Goal: Transaction & Acquisition: Subscribe to service/newsletter

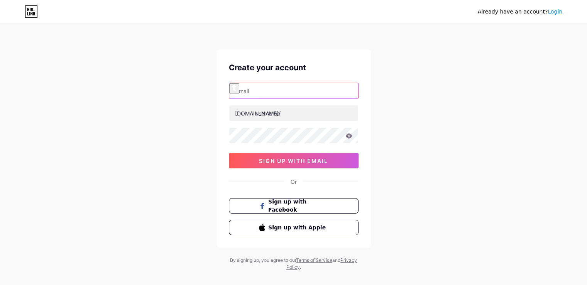
click at [236, 90] on input "text" at bounding box center [293, 90] width 129 height 15
paste input "[EMAIL_ADDRESS][DOMAIN_NAME]"
type input "[EMAIL_ADDRESS][DOMAIN_NAME]"
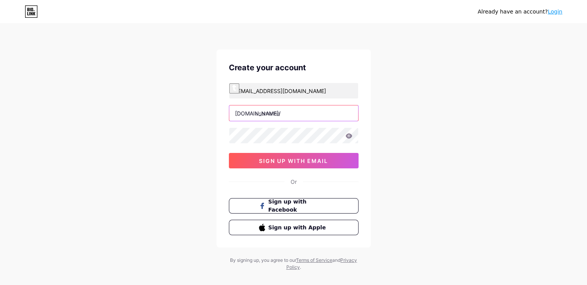
click at [258, 112] on input "text" at bounding box center [293, 112] width 129 height 15
paste input "rajeshmachinesuae"
type input "rajeshmachinesuae"
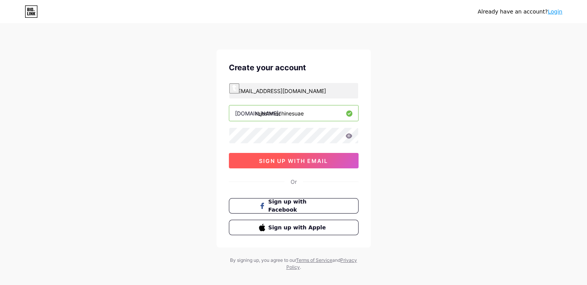
click at [242, 161] on button "sign up with email" at bounding box center [294, 160] width 130 height 15
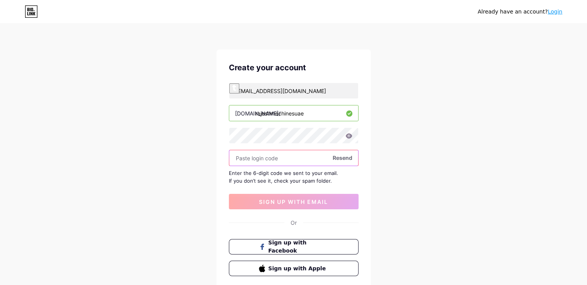
paste input "195487"
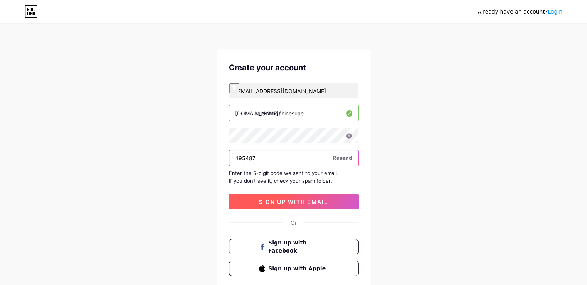
type input "195487"
click at [293, 203] on span "sign up with email" at bounding box center [293, 202] width 69 height 7
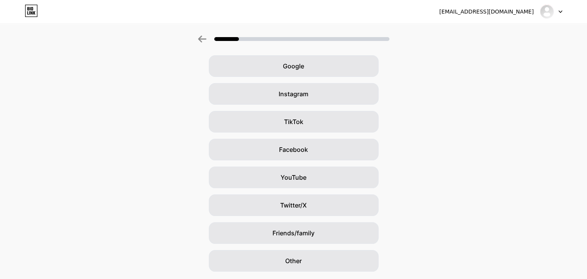
scroll to position [54, 0]
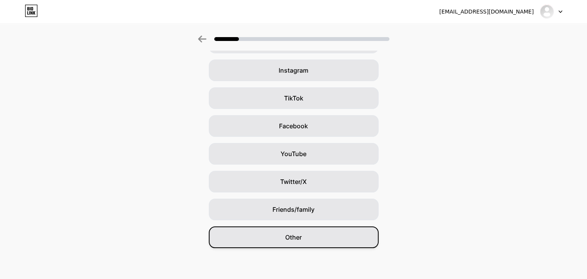
click at [280, 238] on div "Other" at bounding box center [294, 237] width 170 height 22
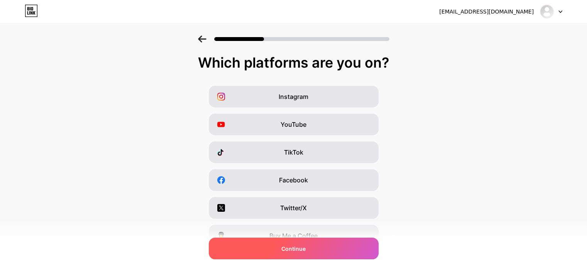
click at [303, 250] on span "Continue" at bounding box center [294, 249] width 24 height 8
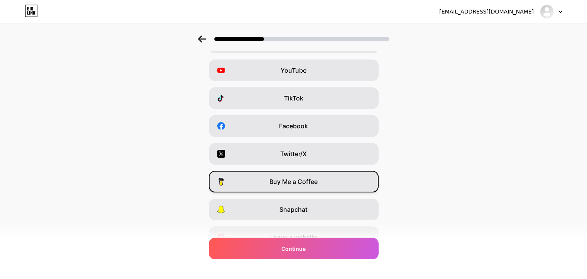
scroll to position [93, 0]
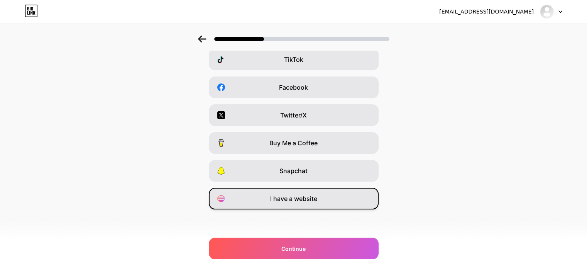
click at [317, 202] on span "I have a website" at bounding box center [293, 198] width 47 height 9
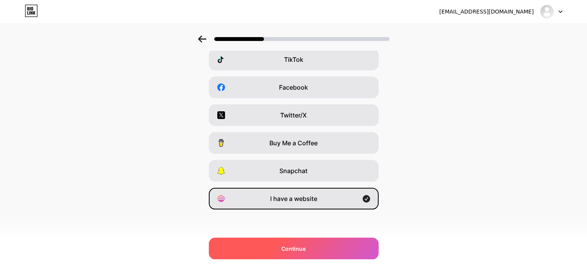
click at [311, 245] on div "Continue" at bounding box center [294, 249] width 170 height 22
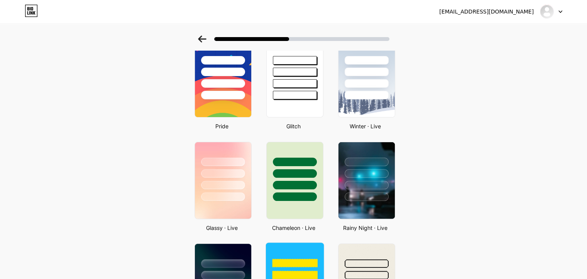
scroll to position [193, 0]
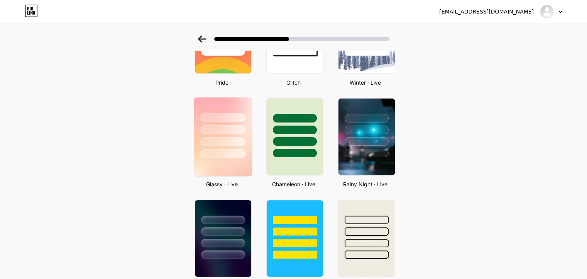
click at [215, 163] on img at bounding box center [223, 136] width 58 height 79
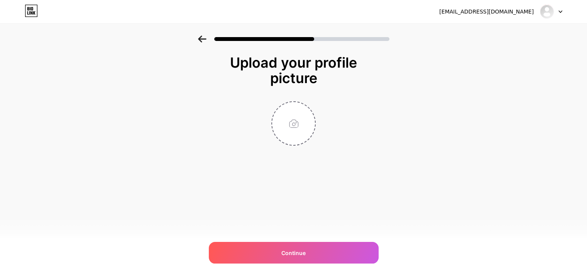
scroll to position [0, 0]
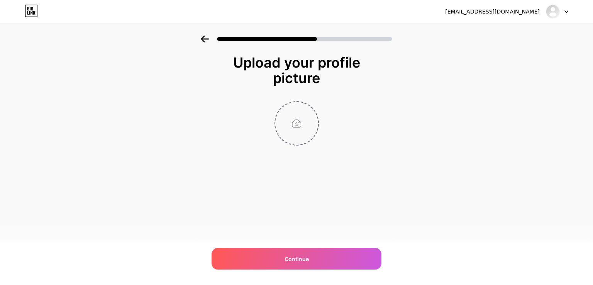
click at [293, 122] on input "file" at bounding box center [296, 123] width 43 height 43
type input "C:\fakepath\logo.jpg"
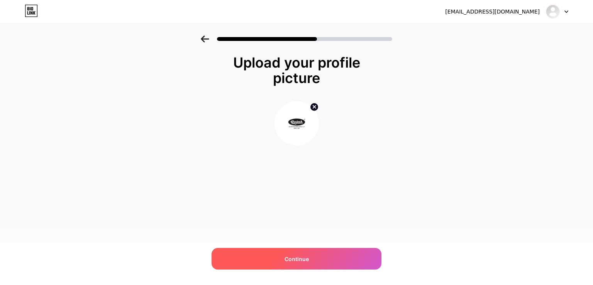
click at [315, 255] on div "Continue" at bounding box center [297, 259] width 170 height 22
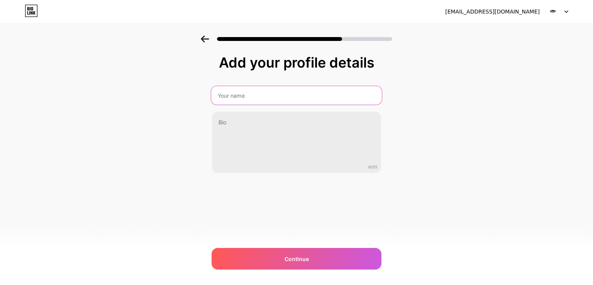
click at [232, 92] on input "text" at bounding box center [296, 95] width 171 height 19
type input "Rajesh Machines India LLP"
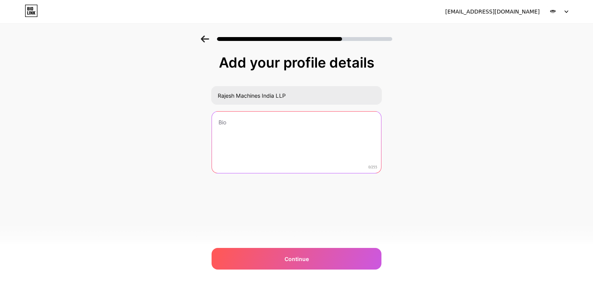
click at [247, 130] on textarea at bounding box center [296, 143] width 169 height 62
paste textarea "Rajesh Power Press [GEOGRAPHIC_DATA] supplies high-quality CNC shearing machine…"
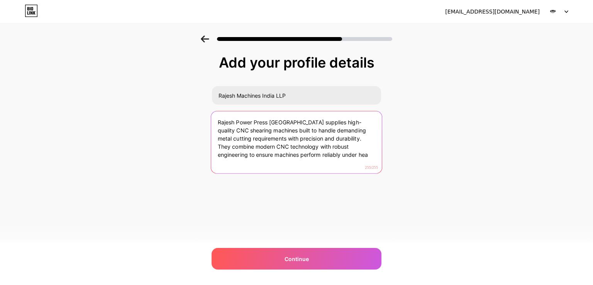
drag, startPoint x: 310, startPoint y: 154, endPoint x: 330, endPoint y: 139, distance: 25.2
click at [330, 139] on textarea "Rajesh Power Press [GEOGRAPHIC_DATA] supplies high-quality CNC shearing machine…" at bounding box center [296, 142] width 171 height 63
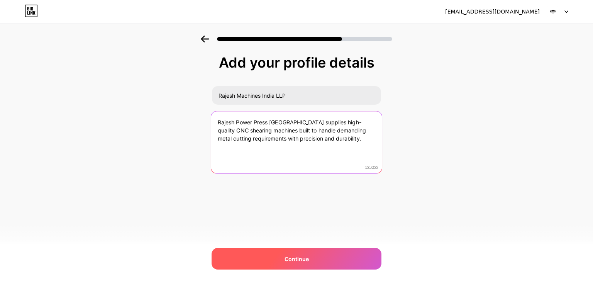
type textarea "Rajesh Power Press [GEOGRAPHIC_DATA] supplies high-quality CNC shearing machine…"
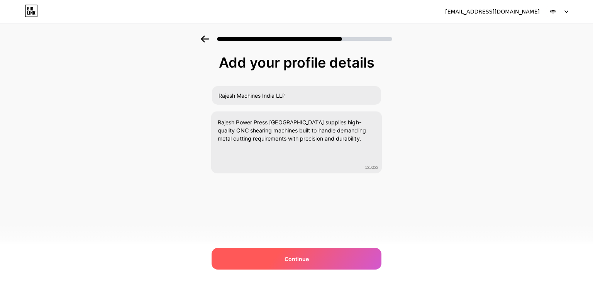
click at [292, 262] on span "Continue" at bounding box center [297, 259] width 24 height 8
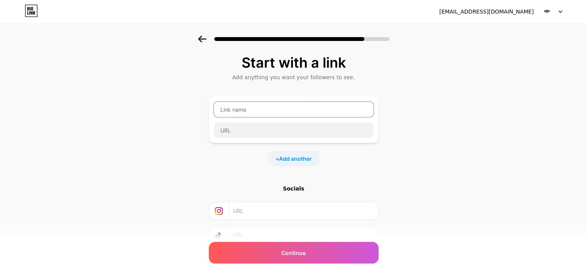
click at [245, 110] on input "text" at bounding box center [294, 109] width 160 height 15
type input "Our website"
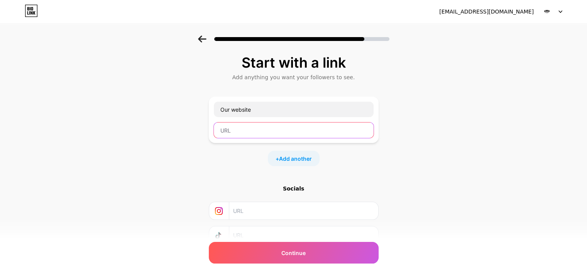
click at [229, 131] on input "text" at bounding box center [294, 129] width 160 height 15
paste input "[URL][DOMAIN_NAME]"
type input "[URL][DOMAIN_NAME]"
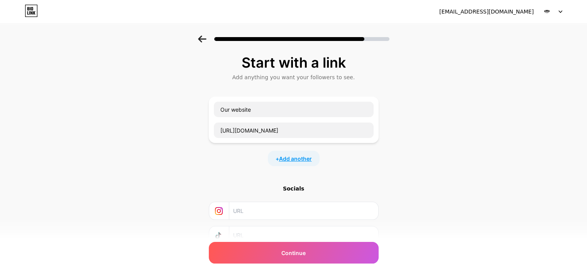
click at [294, 161] on span "Add another" at bounding box center [295, 159] width 33 height 8
click at [286, 163] on input "text" at bounding box center [294, 163] width 160 height 15
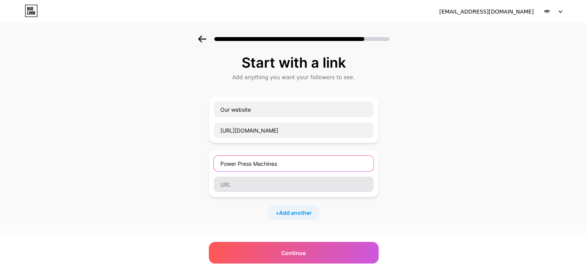
type input "Power Press Machines"
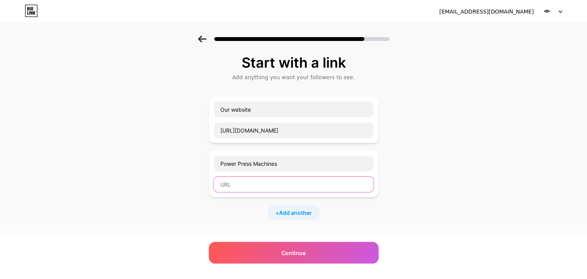
click at [257, 188] on input "text" at bounding box center [294, 184] width 160 height 15
paste input "[URL][DOMAIN_NAME]"
type input "[URL][DOMAIN_NAME]"
click at [306, 213] on span "Add another" at bounding box center [295, 213] width 33 height 8
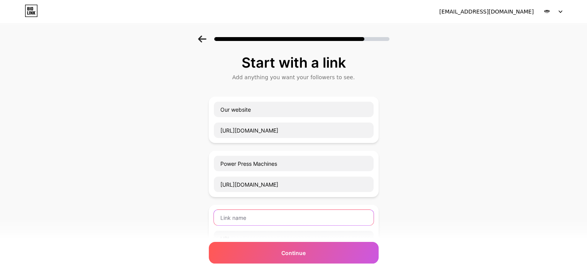
click at [259, 216] on input "text" at bounding box center [294, 217] width 160 height 15
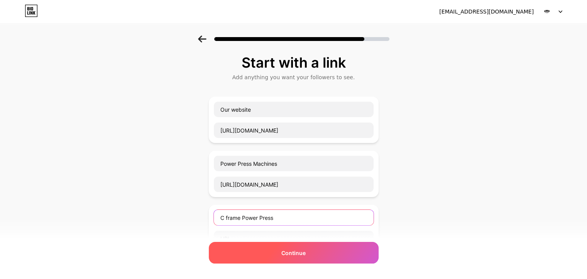
scroll to position [77, 0]
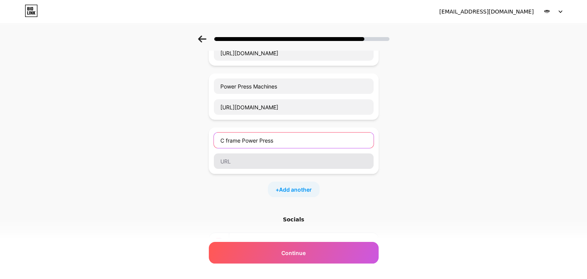
type input "C frame Power Press"
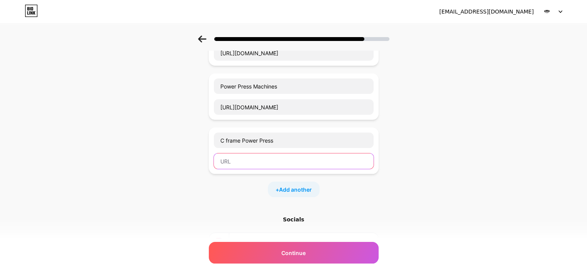
click at [228, 165] on input "text" at bounding box center [294, 160] width 160 height 15
paste input "[URL][DOMAIN_NAME]"
type input "[URL][DOMAIN_NAME]"
click at [286, 189] on span "Add another" at bounding box center [295, 189] width 33 height 8
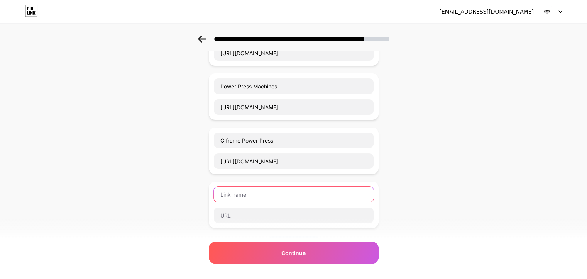
click at [238, 194] on input "text" at bounding box center [294, 194] width 160 height 15
type input "Hydraulic Machines"
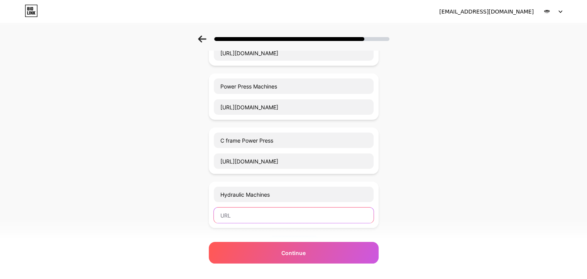
click at [239, 213] on input "text" at bounding box center [294, 214] width 160 height 15
paste input "[URL][DOMAIN_NAME]"
type input "[URL][DOMAIN_NAME]"
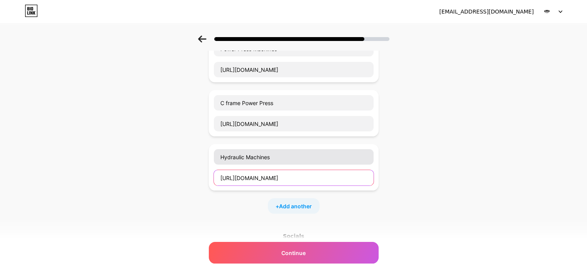
scroll to position [193, 0]
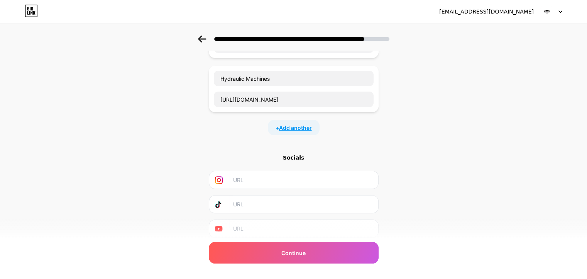
click at [284, 124] on span "Add another" at bounding box center [295, 128] width 33 height 8
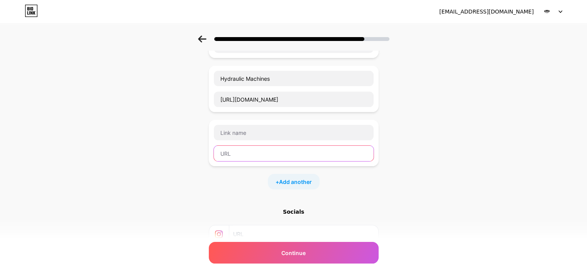
click at [263, 149] on input "text" at bounding box center [294, 153] width 160 height 15
paste input "[URL][DOMAIN_NAME]"
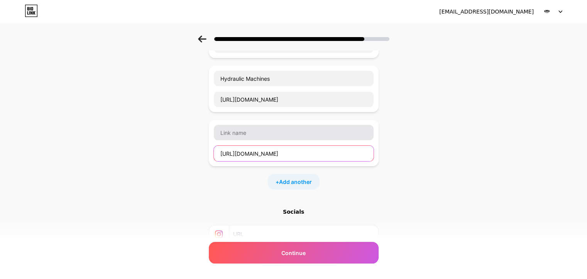
type input "[URL][DOMAIN_NAME]"
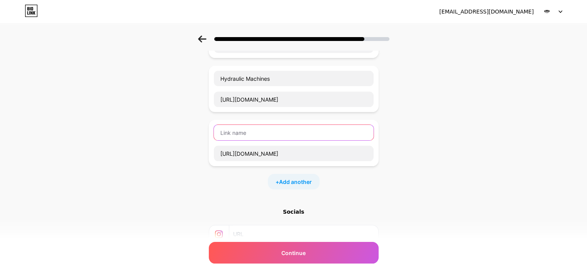
click at [257, 136] on input "text" at bounding box center [294, 132] width 160 height 15
type input "[PERSON_NAME]"
click at [251, 132] on input "[PERSON_NAME]" at bounding box center [294, 132] width 160 height 15
type input "Shearing machines"
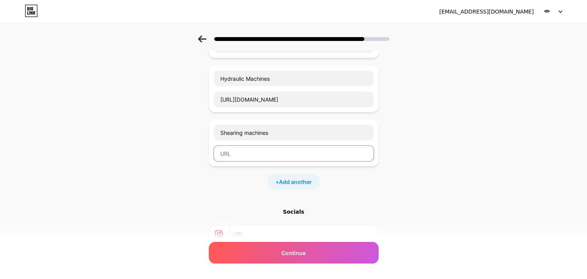
click at [260, 158] on input "text" at bounding box center [294, 153] width 160 height 15
paste input "[URL][DOMAIN_NAME]"
type input "[URL][DOMAIN_NAME]"
click at [279, 179] on div "+ Add another" at bounding box center [294, 181] width 52 height 15
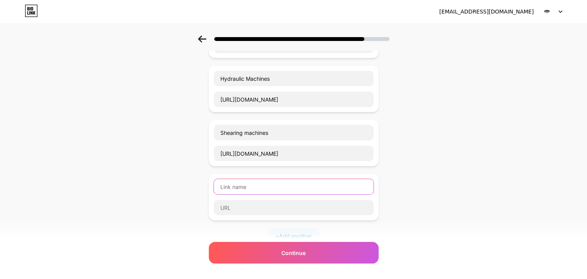
click at [233, 191] on input "text" at bounding box center [294, 186] width 160 height 15
type input "Rolling Machines"
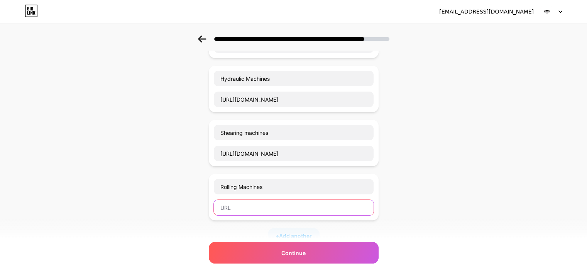
click at [229, 205] on input "text" at bounding box center [294, 207] width 160 height 15
paste input "[URL][DOMAIN_NAME]"
type input "[URL][DOMAIN_NAME]"
click at [284, 232] on span "Add another" at bounding box center [295, 236] width 33 height 8
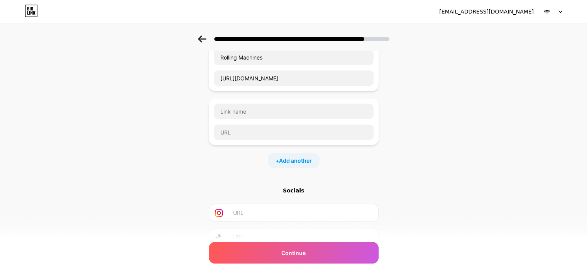
scroll to position [309, 0]
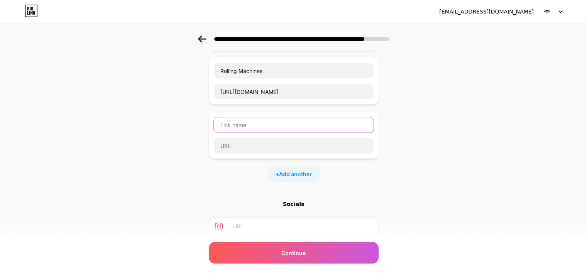
click at [233, 121] on input "text" at bounding box center [294, 124] width 160 height 15
type input "Laser Machines"
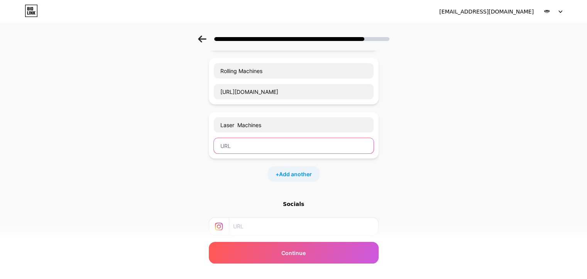
click at [232, 142] on input "text" at bounding box center [294, 145] width 160 height 15
paste input "[URL][DOMAIN_NAME]"
type input "[URL][DOMAIN_NAME]"
click at [275, 171] on div "+ Add another" at bounding box center [294, 173] width 52 height 15
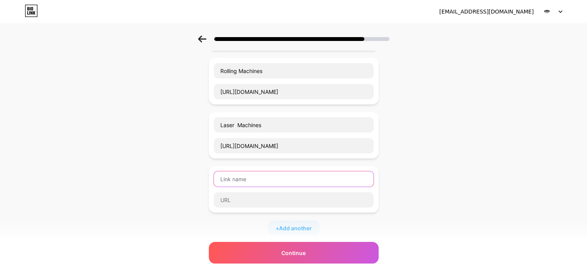
click at [267, 183] on input "text" at bounding box center [294, 178] width 160 height 15
type input "Blog"
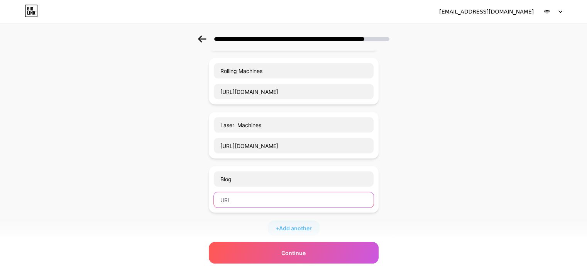
paste input "[URL][DOMAIN_NAME]"
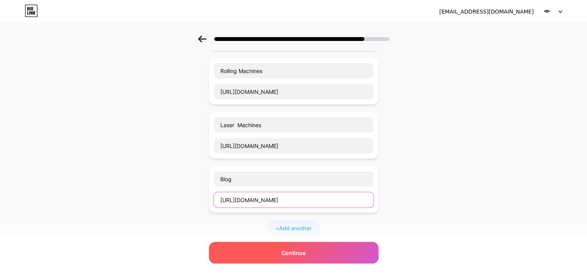
type input "[URL][DOMAIN_NAME]"
click at [280, 249] on div "Continue" at bounding box center [294, 253] width 170 height 22
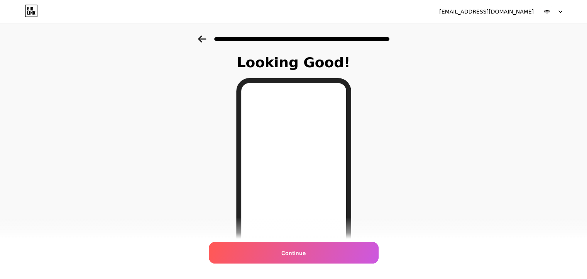
click at [280, 249] on div "Continue" at bounding box center [294, 253] width 170 height 22
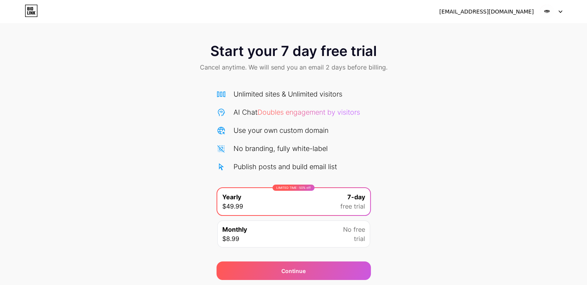
click at [467, 10] on div "[EMAIL_ADDRESS][DOMAIN_NAME]" at bounding box center [487, 12] width 95 height 8
click at [541, 12] on img at bounding box center [547, 11] width 15 height 15
click at [473, 10] on div "[EMAIL_ADDRESS][DOMAIN_NAME]" at bounding box center [487, 12] width 95 height 8
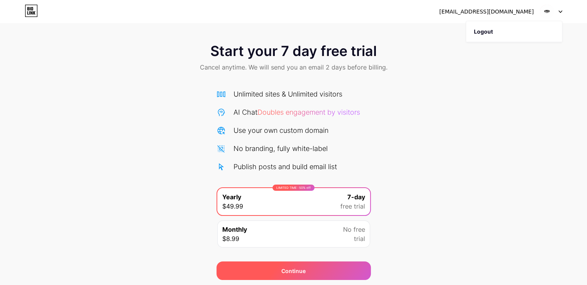
click at [292, 272] on div "Continue" at bounding box center [294, 271] width 24 height 8
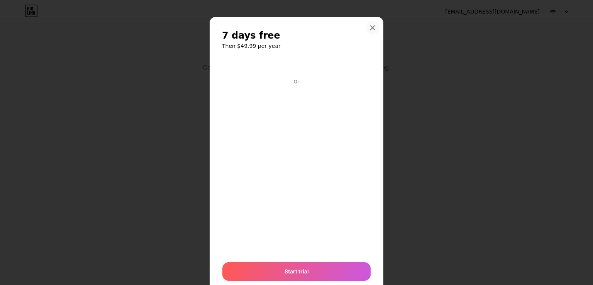
click at [371, 26] on icon at bounding box center [373, 28] width 4 height 4
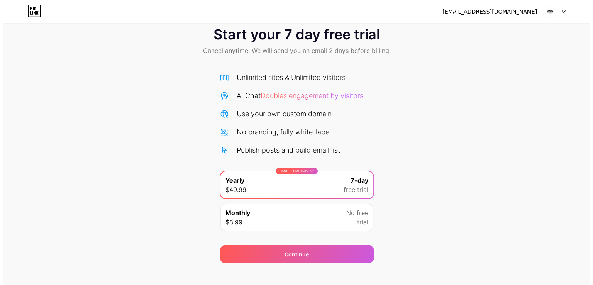
scroll to position [25, 0]
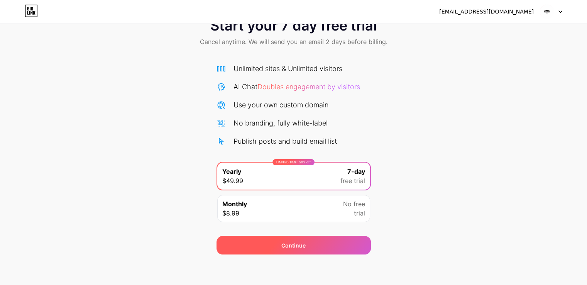
click at [315, 241] on div "Continue" at bounding box center [294, 245] width 155 height 19
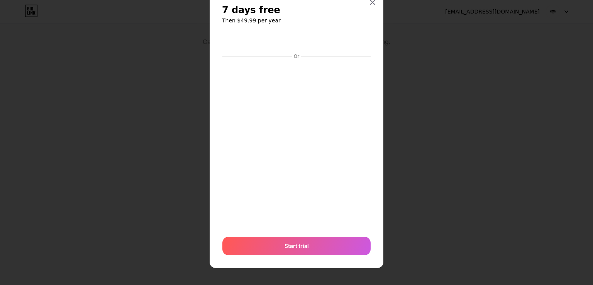
click at [370, 5] on icon at bounding box center [373, 2] width 6 height 6
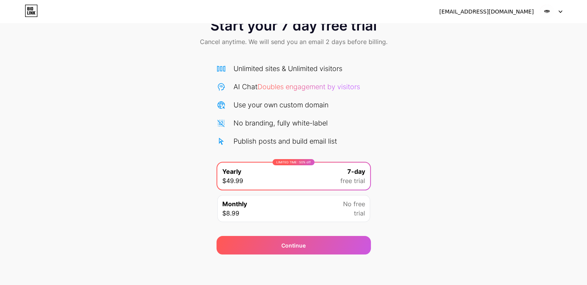
click at [559, 8] on div at bounding box center [551, 12] width 22 height 14
click at [497, 84] on div "Start your 7 day free trial Cancel anytime. We will send you an email 2 days be…" at bounding box center [293, 132] width 587 height 245
click at [482, 12] on div "[EMAIL_ADDRESS][DOMAIN_NAME]" at bounding box center [487, 12] width 95 height 8
